Goal: Task Accomplishment & Management: Manage account settings

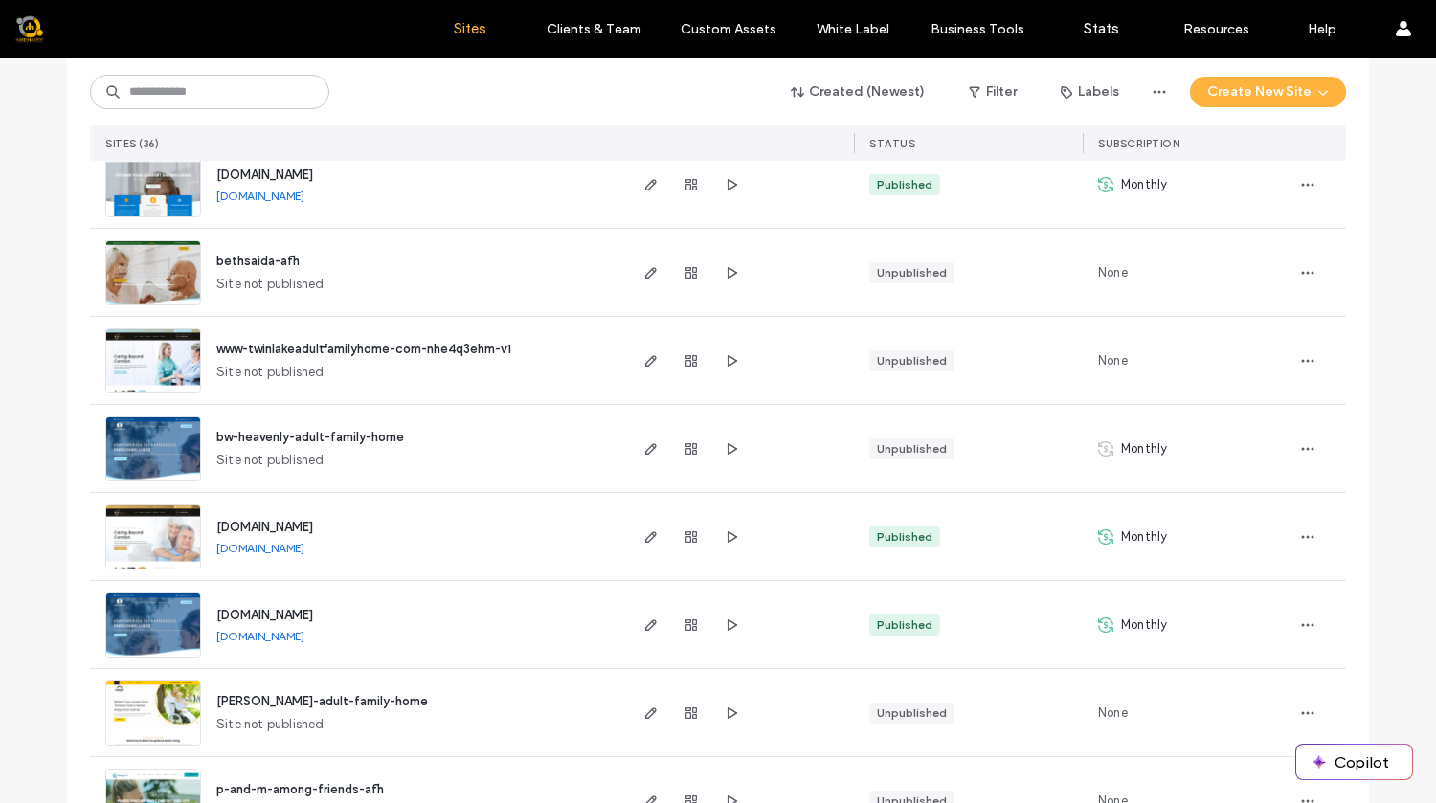
scroll to position [503, 0]
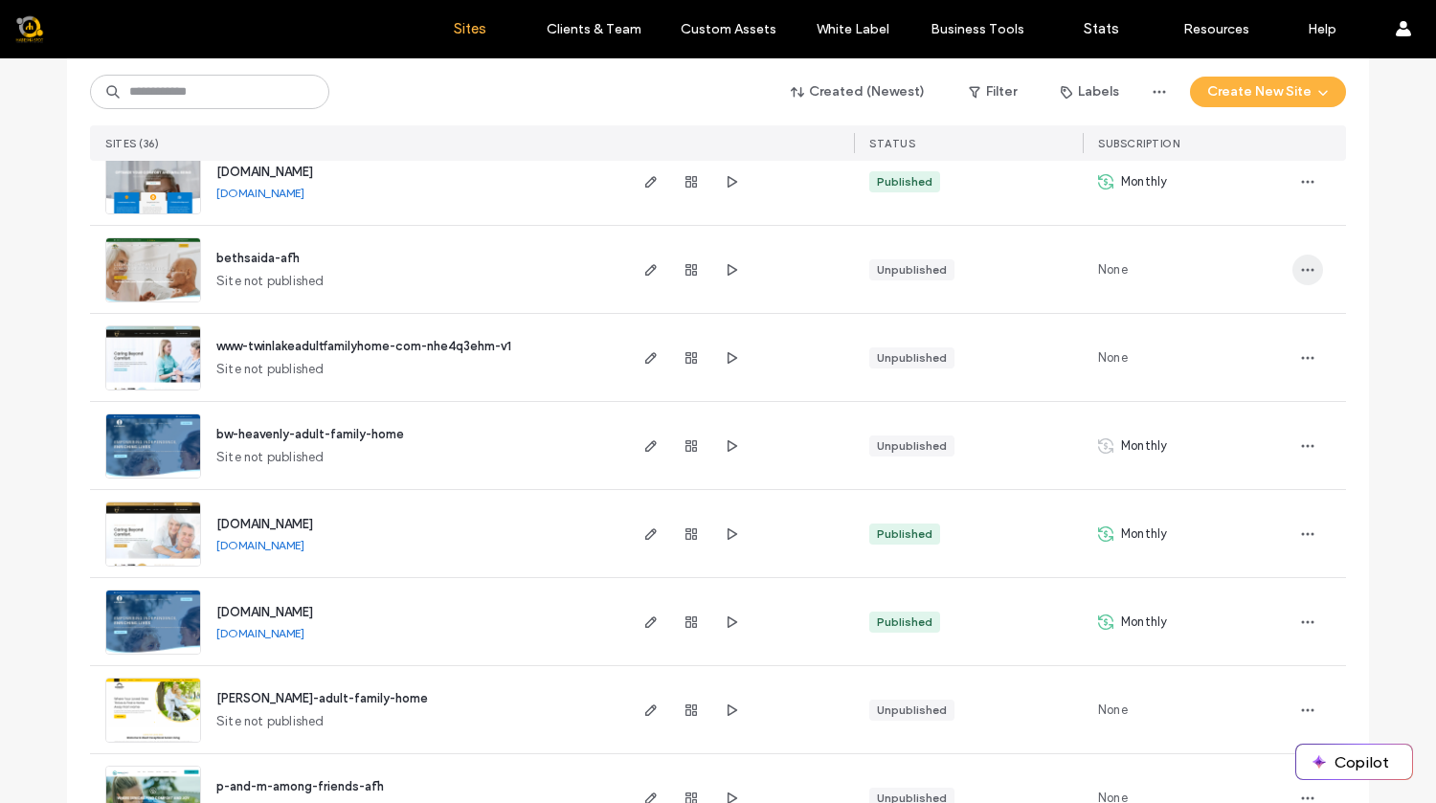
click at [1303, 273] on icon "button" at bounding box center [1307, 269] width 15 height 15
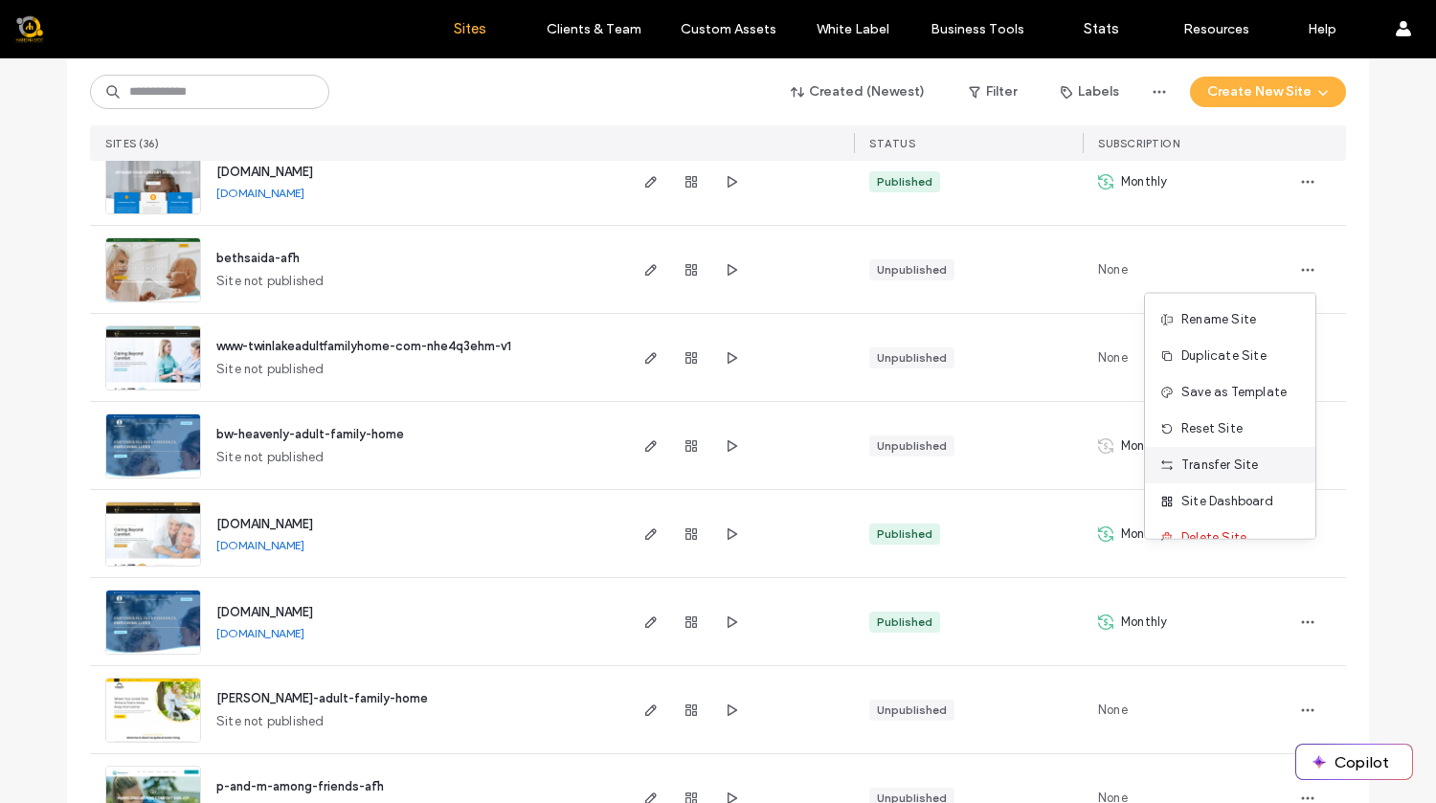
click at [1259, 459] on div "Transfer Site" at bounding box center [1230, 465] width 170 height 36
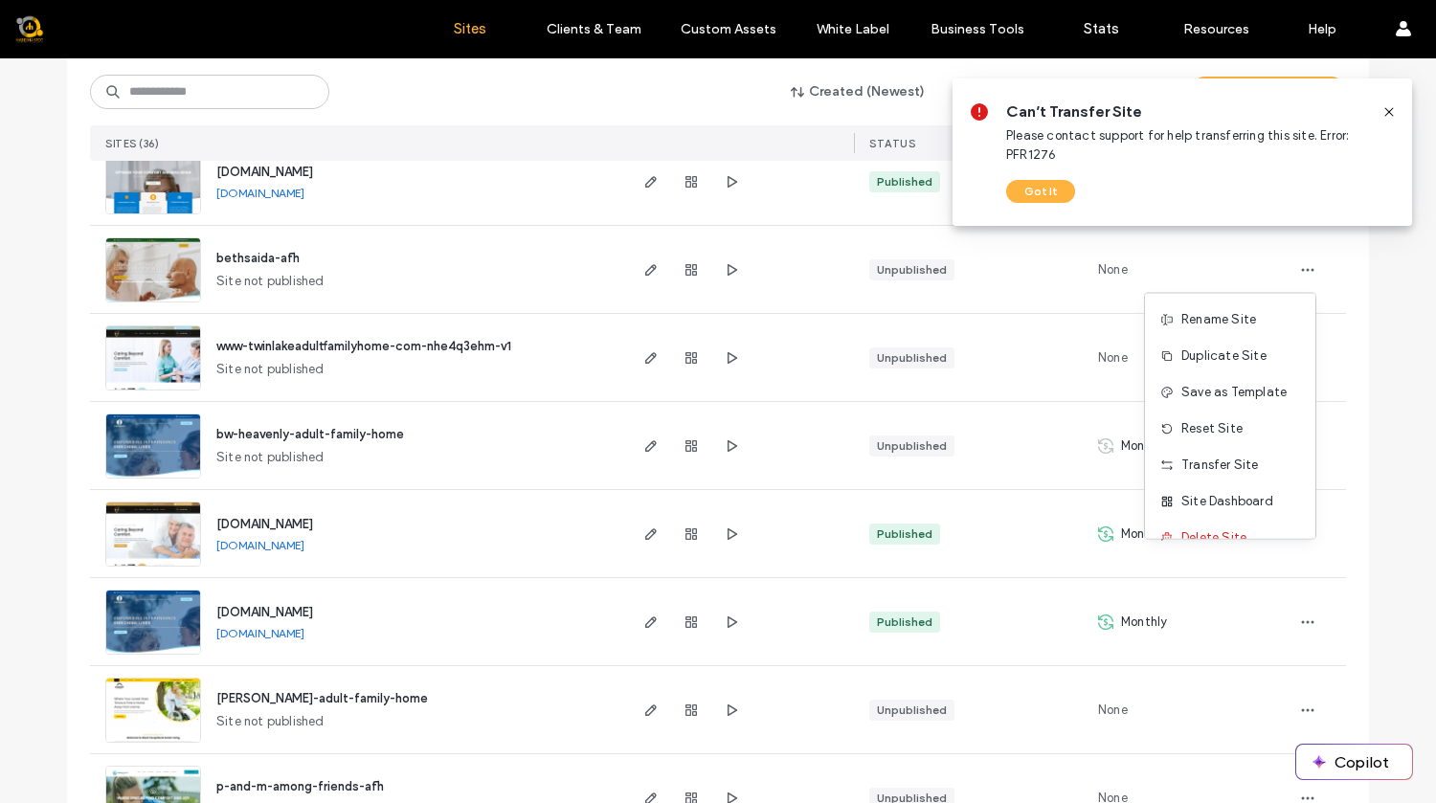
click at [1392, 113] on icon at bounding box center [1388, 111] width 15 height 15
click at [1392, 106] on icon at bounding box center [1388, 111] width 15 height 15
click at [1386, 108] on icon at bounding box center [1388, 111] width 15 height 15
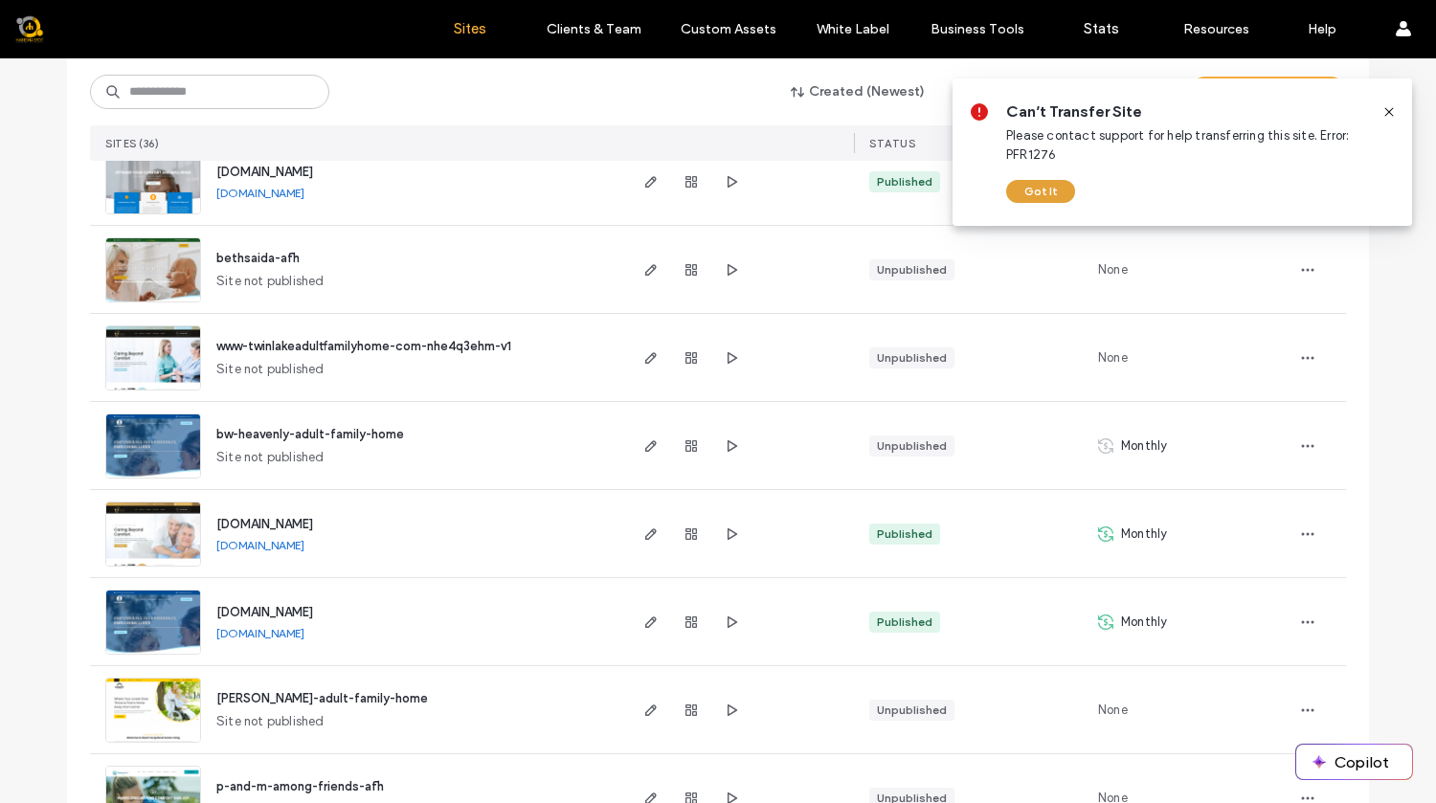
click at [1051, 196] on button "Got It" at bounding box center [1040, 191] width 69 height 23
click at [1386, 109] on use at bounding box center [1388, 111] width 9 height 9
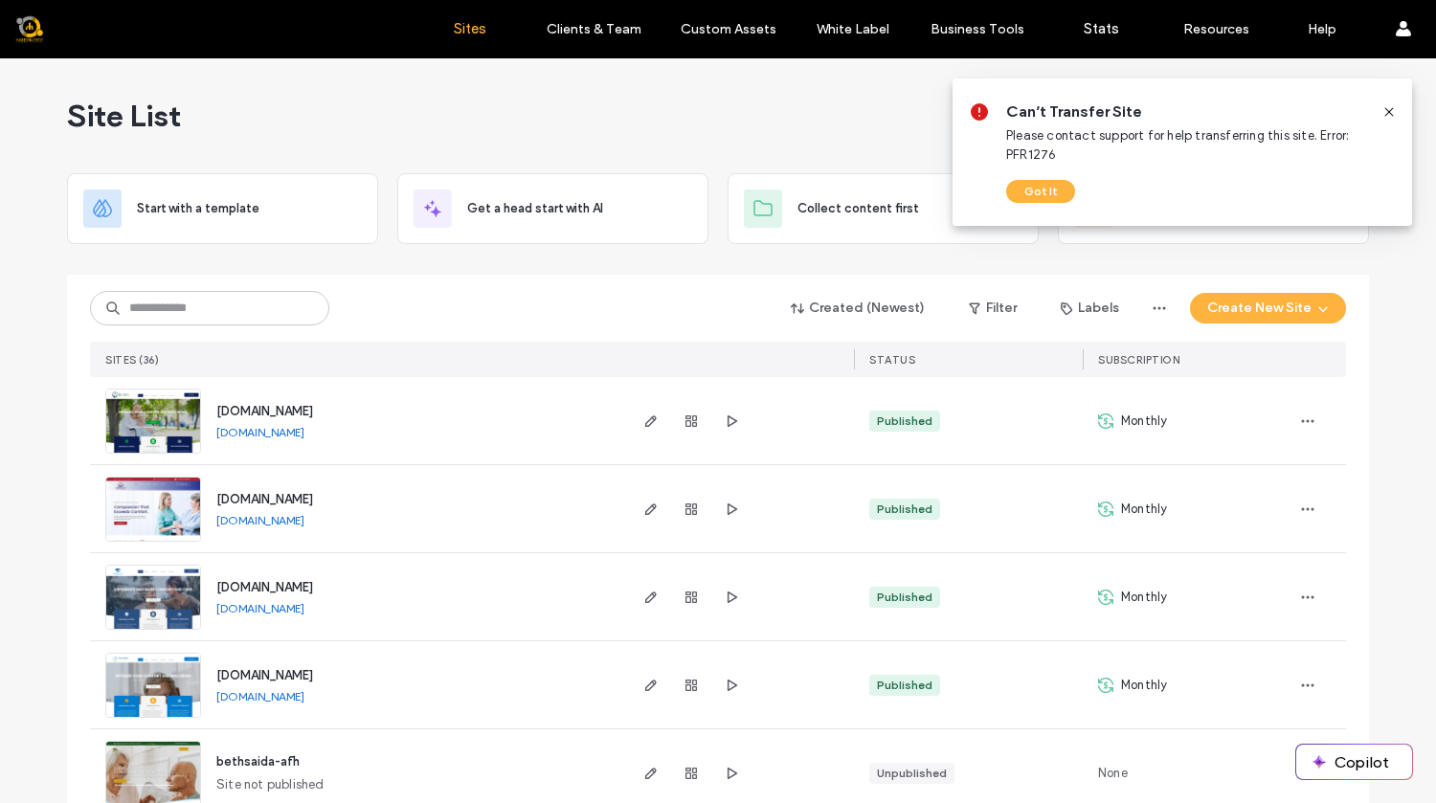
click at [1387, 110] on use at bounding box center [1388, 111] width 9 height 9
click at [1050, 196] on button "Got It" at bounding box center [1040, 191] width 69 height 23
click at [1045, 189] on button "Got It" at bounding box center [1040, 191] width 69 height 23
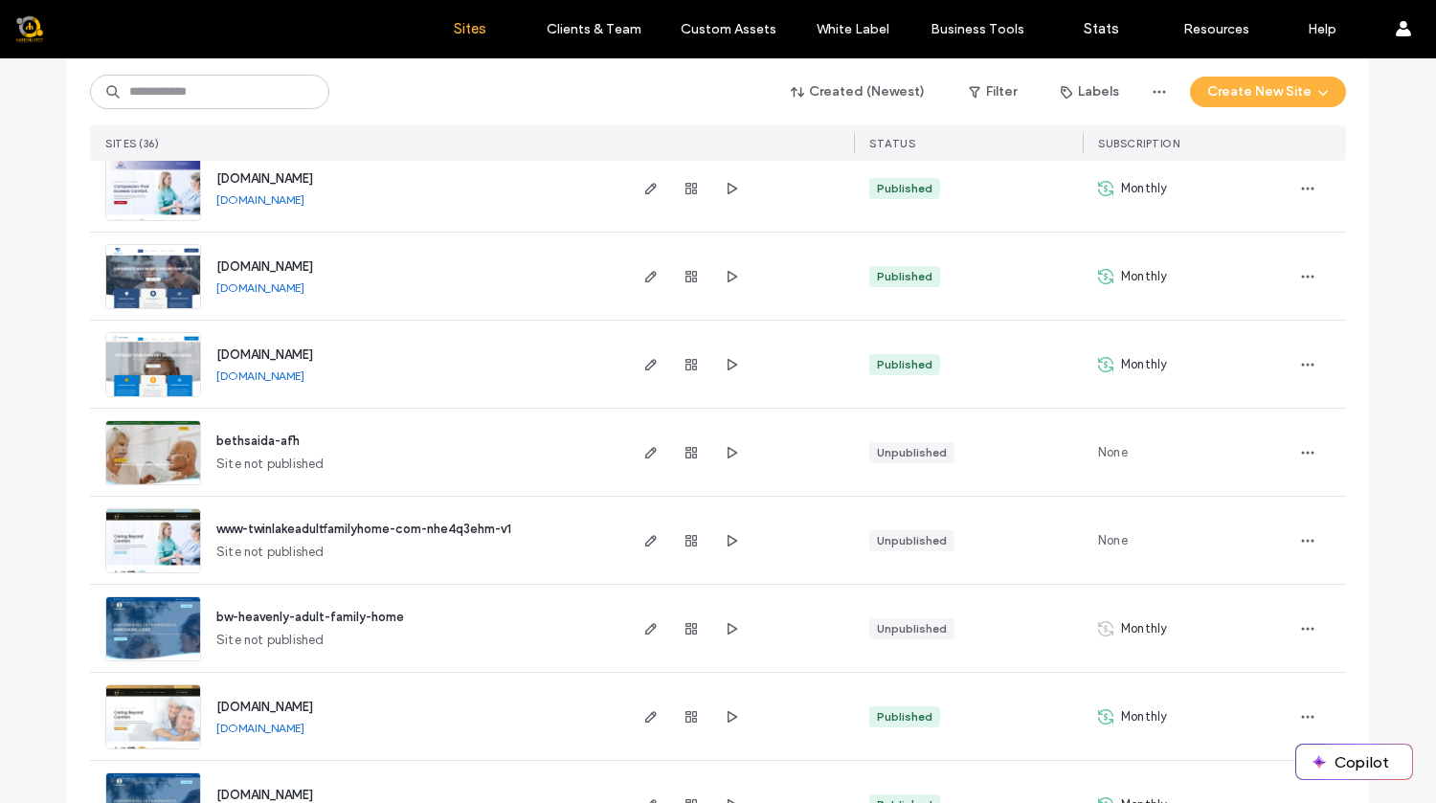
scroll to position [324, 0]
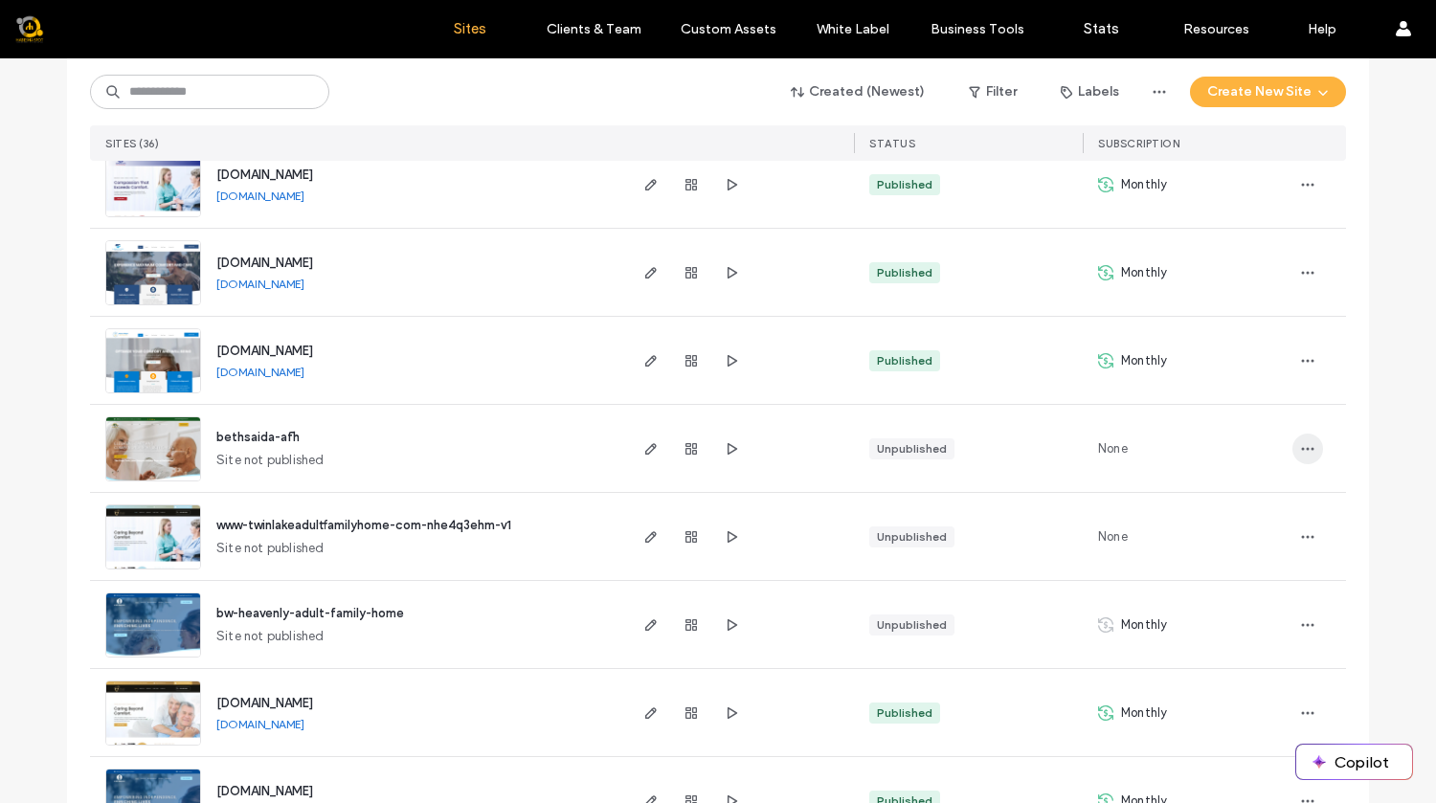
click at [1302, 442] on icon "button" at bounding box center [1307, 448] width 15 height 15
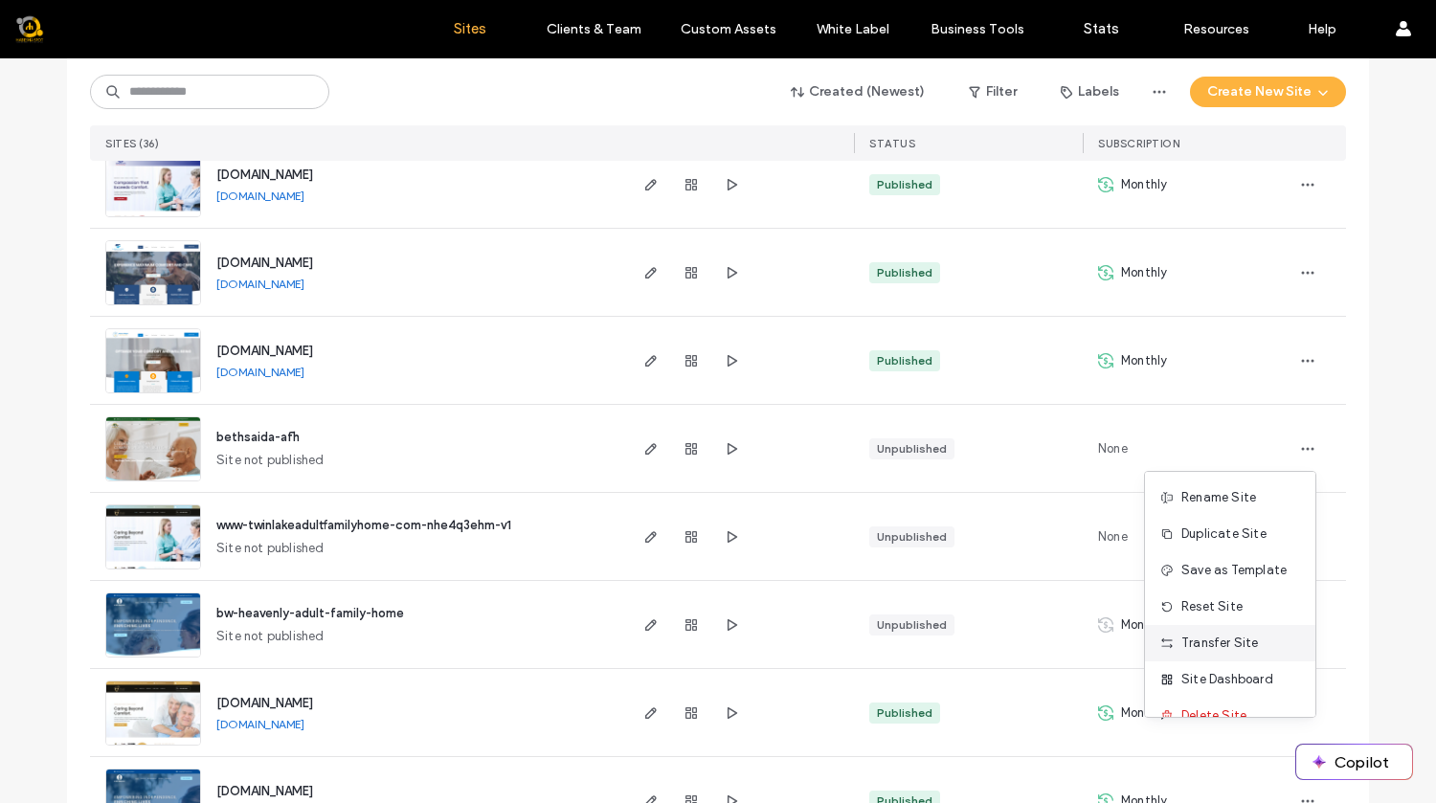
click at [1241, 642] on span "Transfer Site" at bounding box center [1220, 643] width 78 height 19
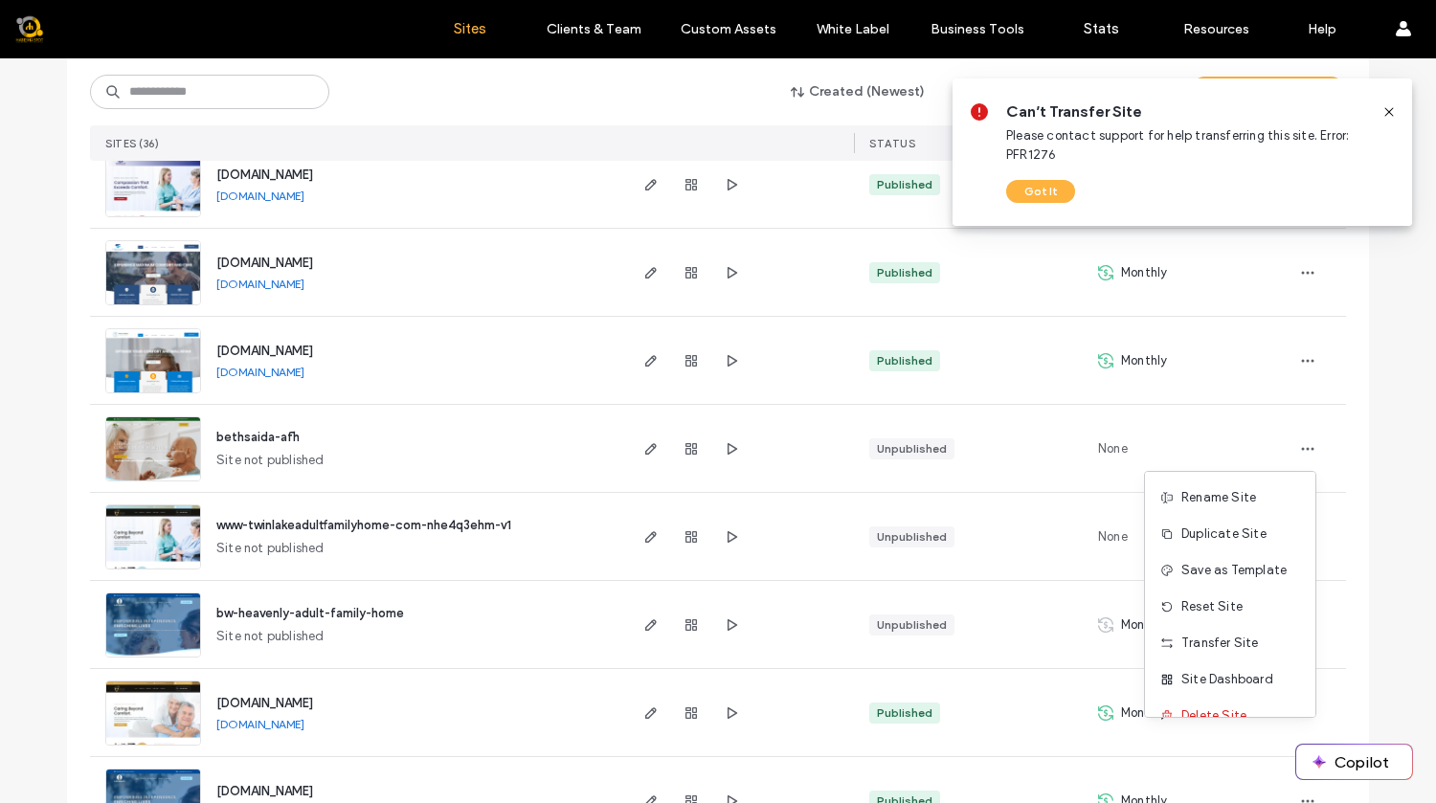
click at [1388, 114] on icon at bounding box center [1388, 111] width 15 height 15
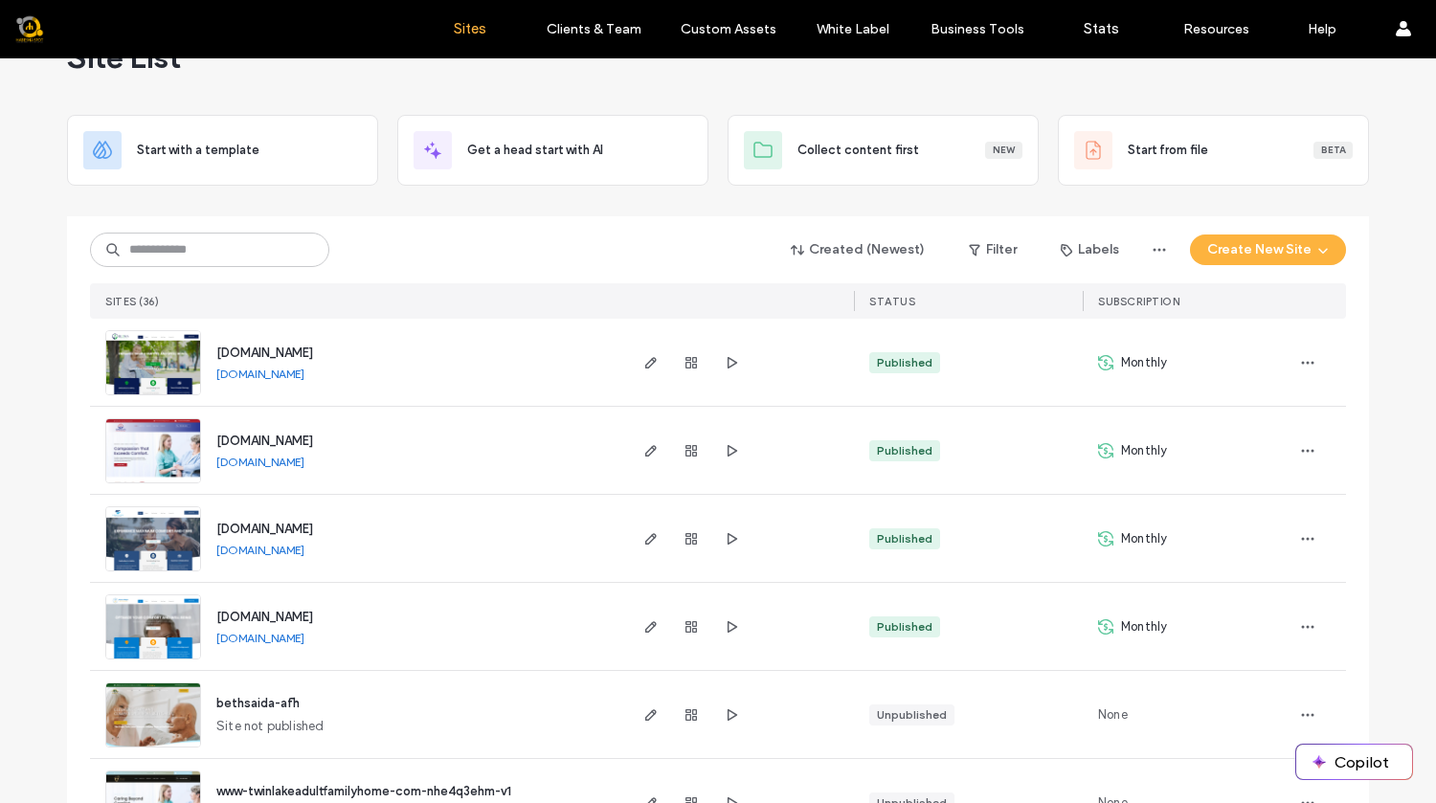
scroll to position [0, 0]
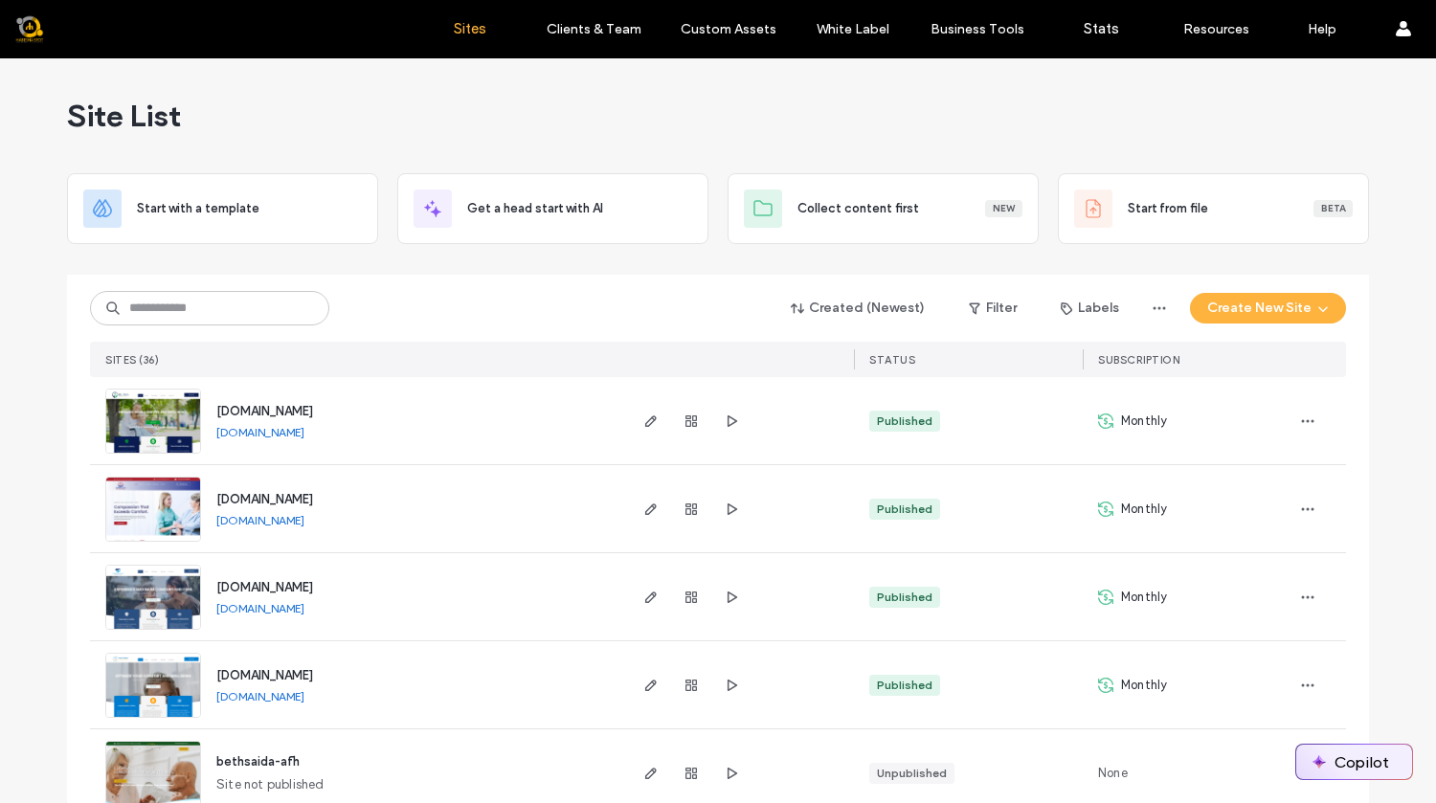
click at [1359, 768] on button "Copilot" at bounding box center [1354, 762] width 116 height 34
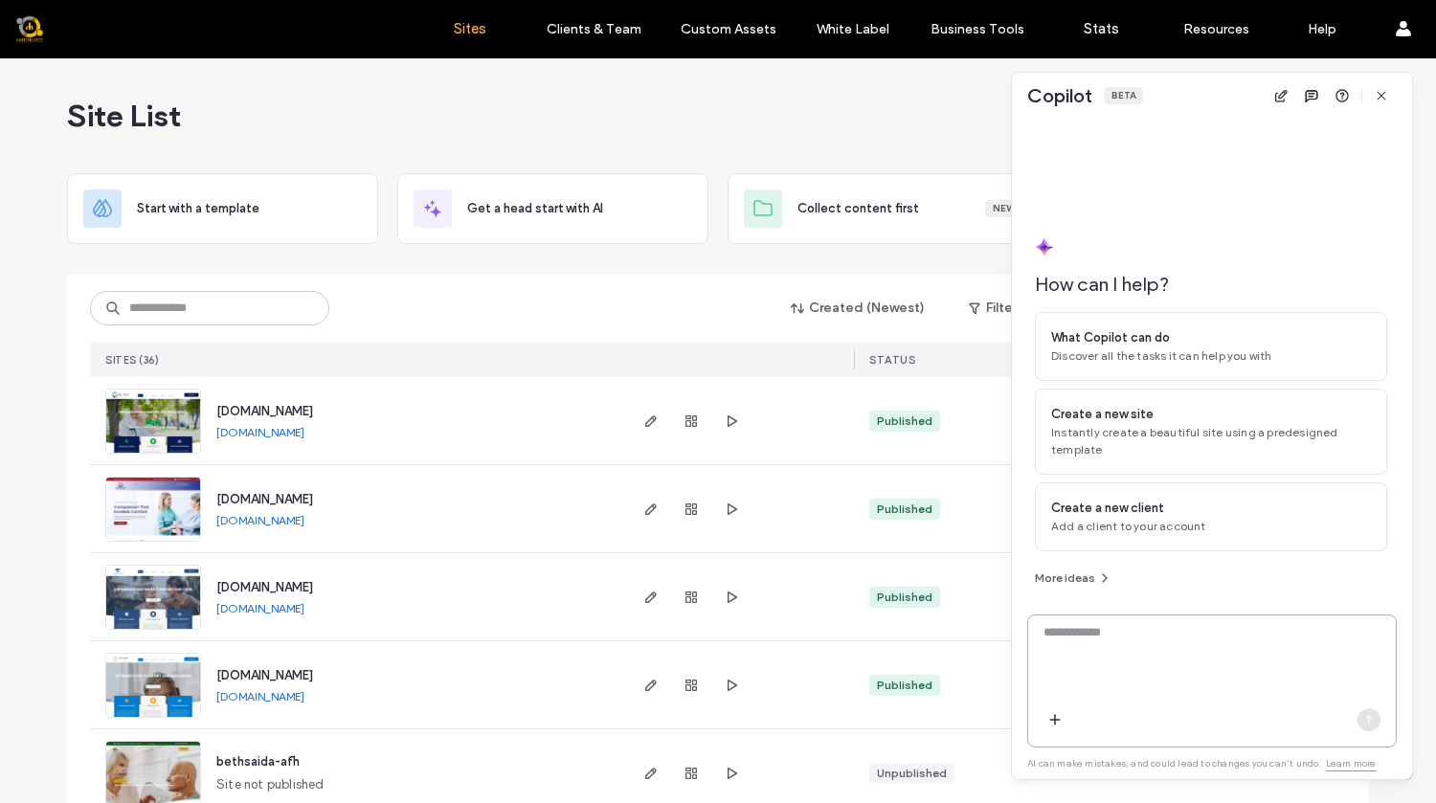
click at [1102, 641] on textarea at bounding box center [1211, 660] width 367 height 75
type textarea "**********"
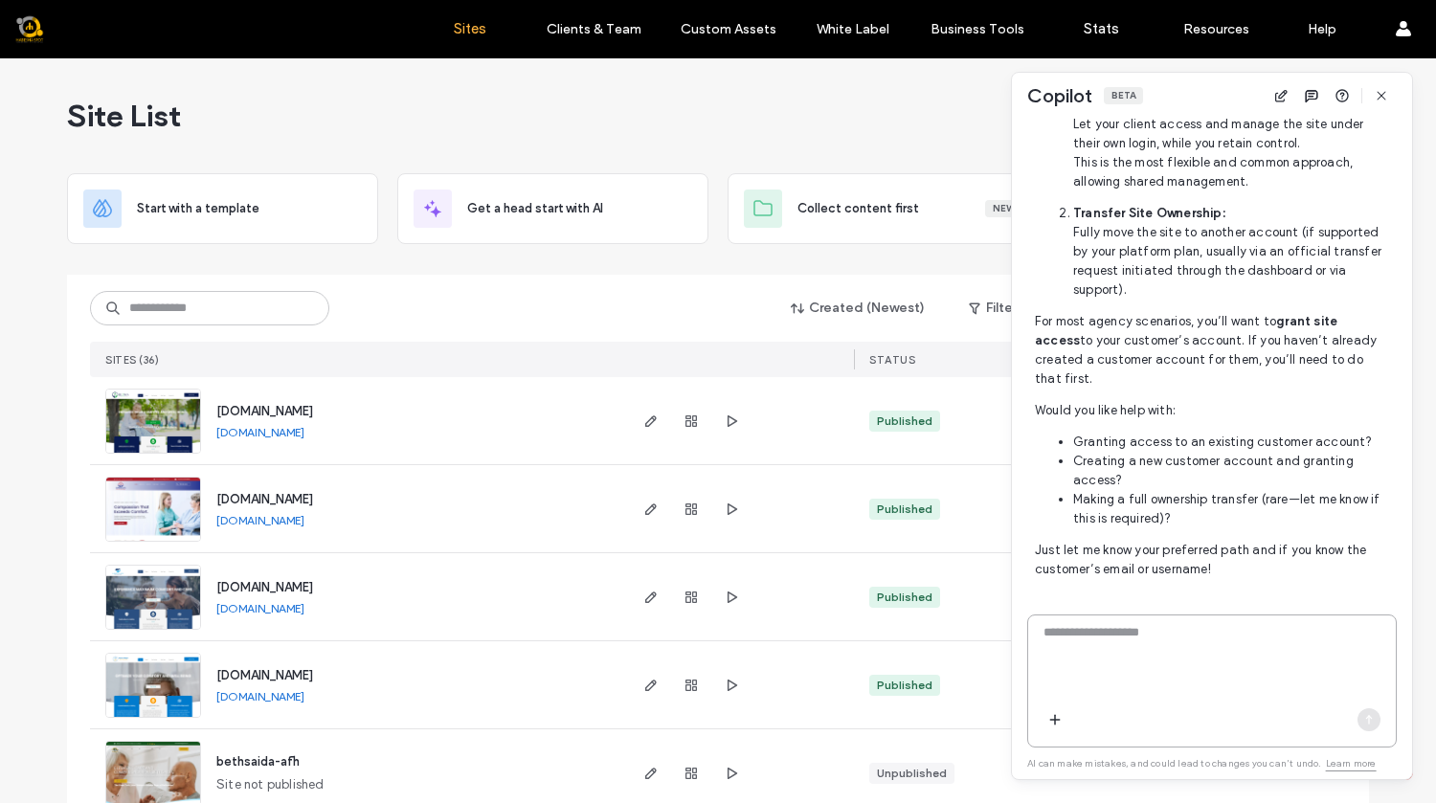
scroll to position [617, 0]
